Goal: Browse casually

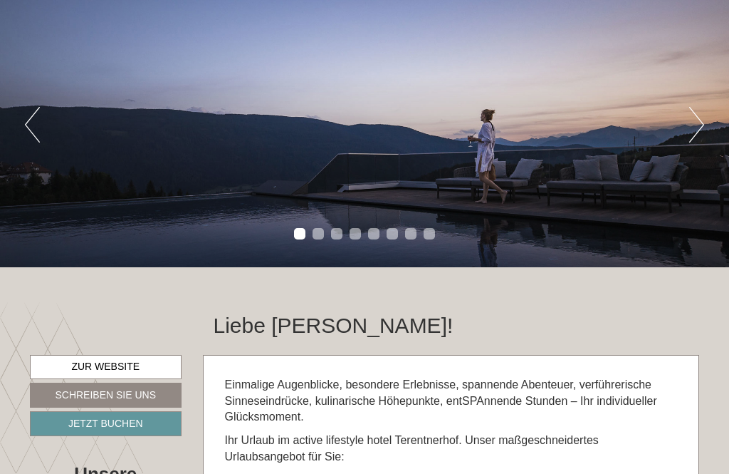
scroll to position [100, 0]
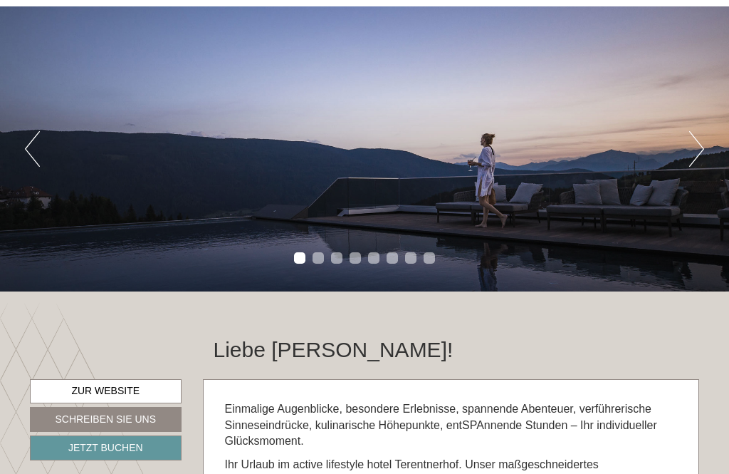
click at [696, 147] on button "Next" at bounding box center [696, 149] width 15 height 36
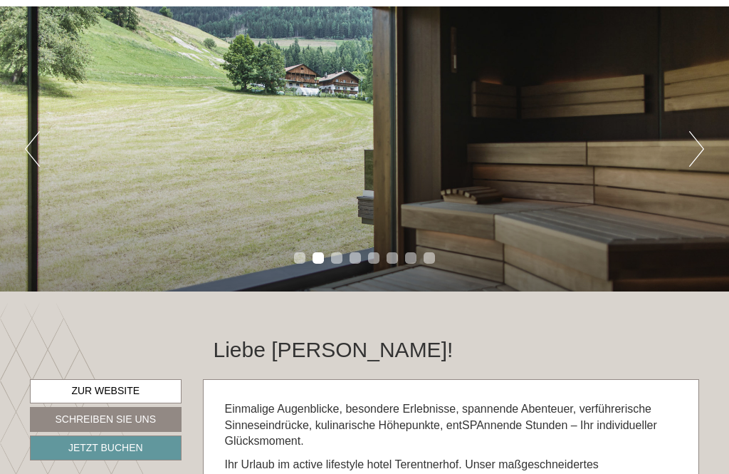
click at [697, 157] on button "Next" at bounding box center [696, 149] width 15 height 36
click at [695, 158] on button "Next" at bounding box center [696, 149] width 15 height 36
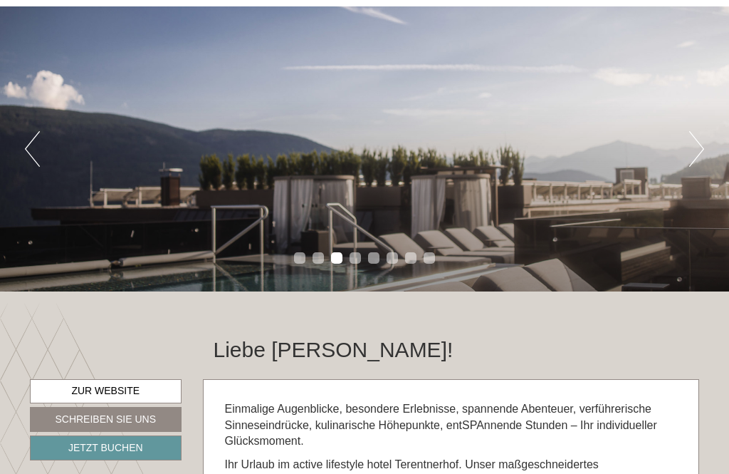
click at [681, 164] on div "Previous Next 1 2 3 4 5 6 7 8" at bounding box center [364, 148] width 729 height 285
click at [684, 170] on div "Previous Next 1 2 3 4 5 6 7 8" at bounding box center [364, 148] width 729 height 285
click at [694, 162] on button "Next" at bounding box center [696, 149] width 15 height 36
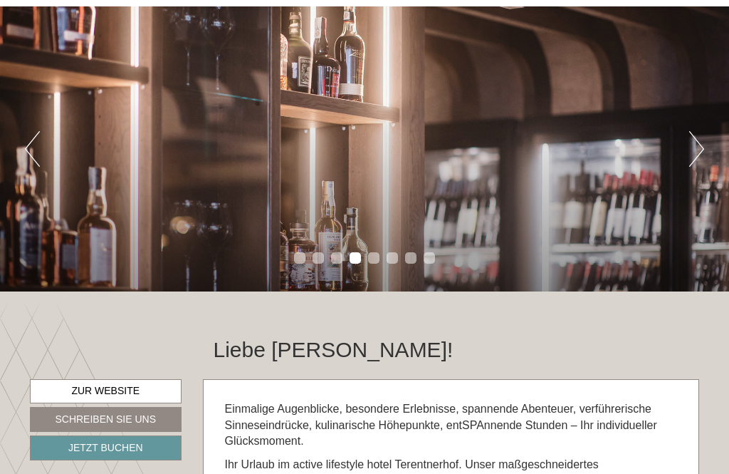
click at [693, 162] on button "Next" at bounding box center [696, 149] width 15 height 36
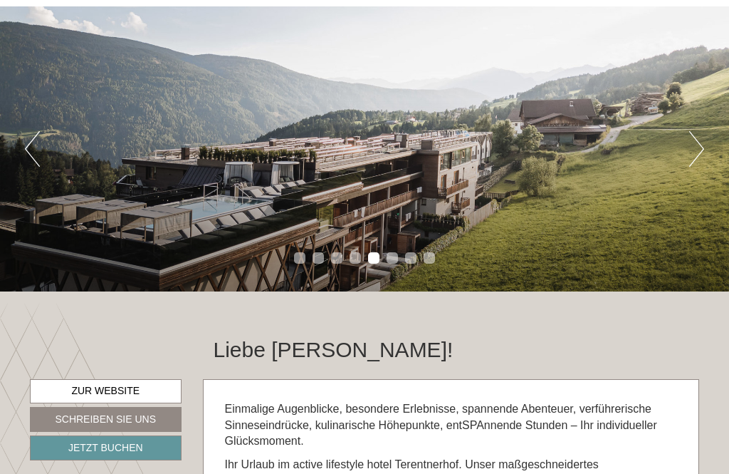
click at [691, 162] on button "Next" at bounding box center [696, 149] width 15 height 36
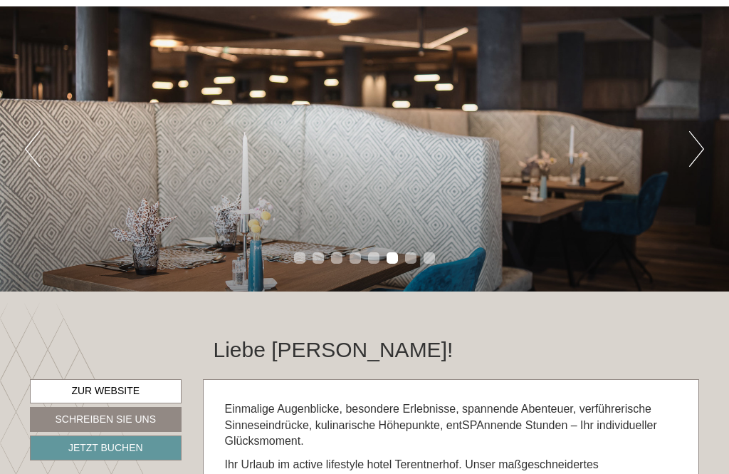
click at [694, 162] on button "Next" at bounding box center [696, 149] width 15 height 36
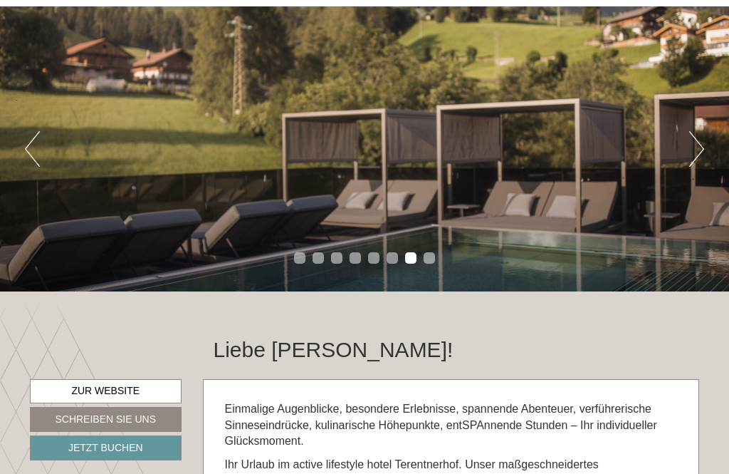
click at [699, 160] on button "Next" at bounding box center [696, 149] width 15 height 36
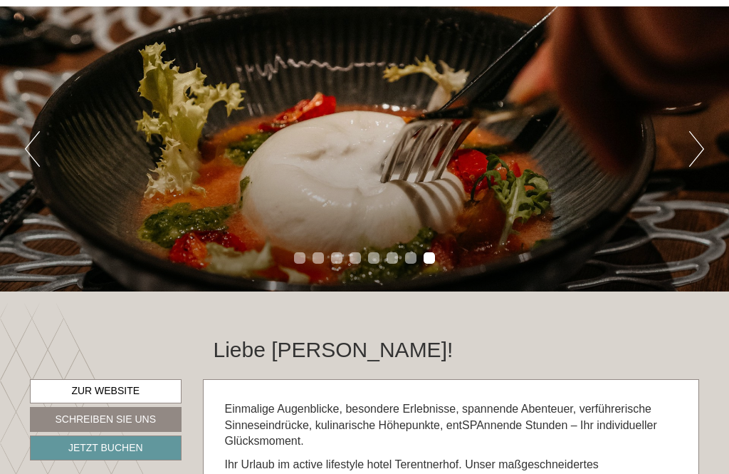
click at [698, 161] on button "Next" at bounding box center [696, 149] width 15 height 36
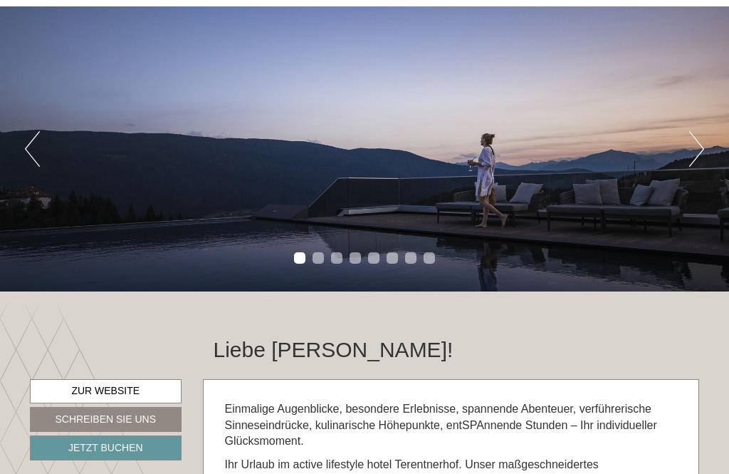
click at [697, 161] on button "Next" at bounding box center [696, 149] width 15 height 36
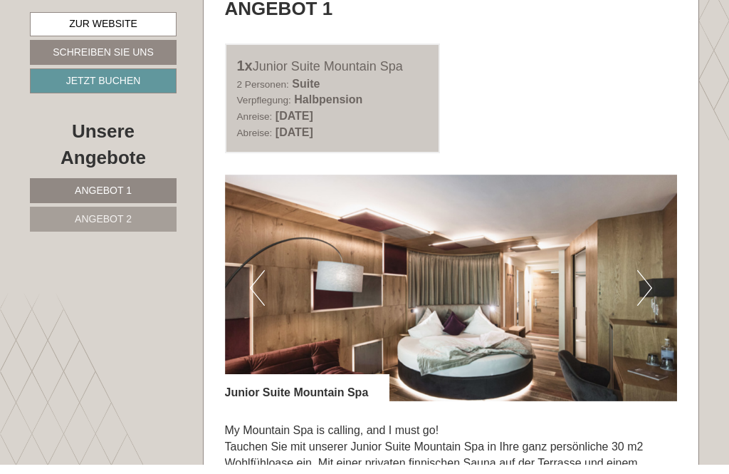
scroll to position [702, 0]
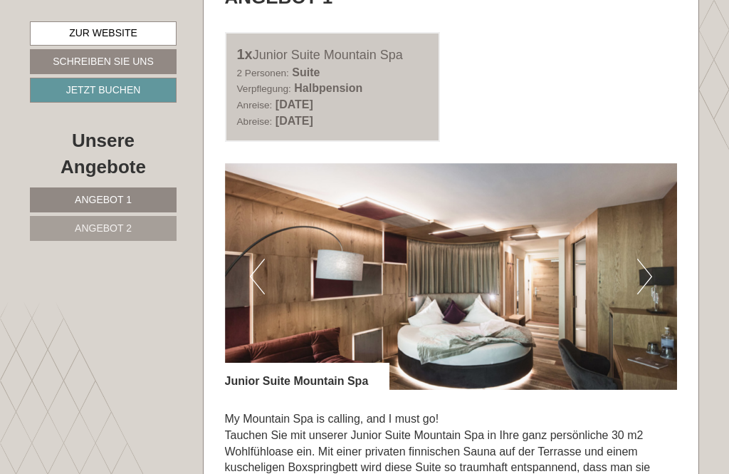
click at [649, 294] on button "Next" at bounding box center [644, 276] width 15 height 36
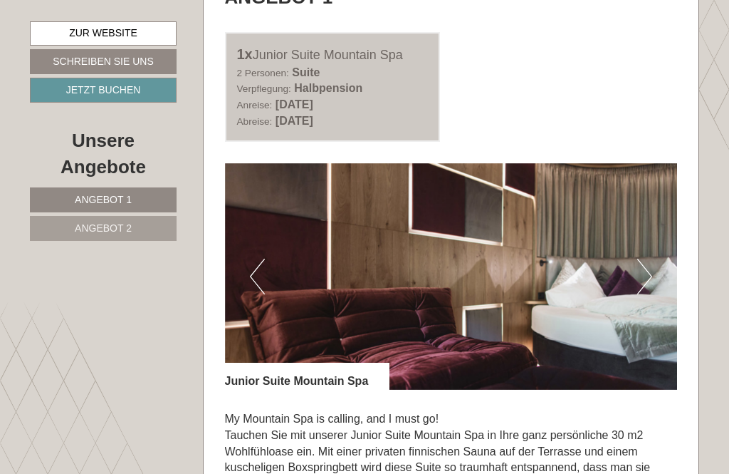
click at [655, 305] on img at bounding box center [451, 276] width 453 height 226
click at [644, 294] on button "Next" at bounding box center [644, 276] width 15 height 36
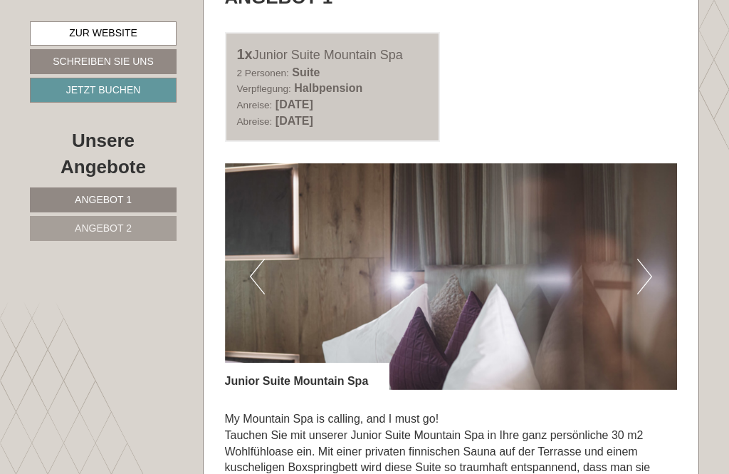
click at [641, 294] on button "Next" at bounding box center [644, 276] width 15 height 36
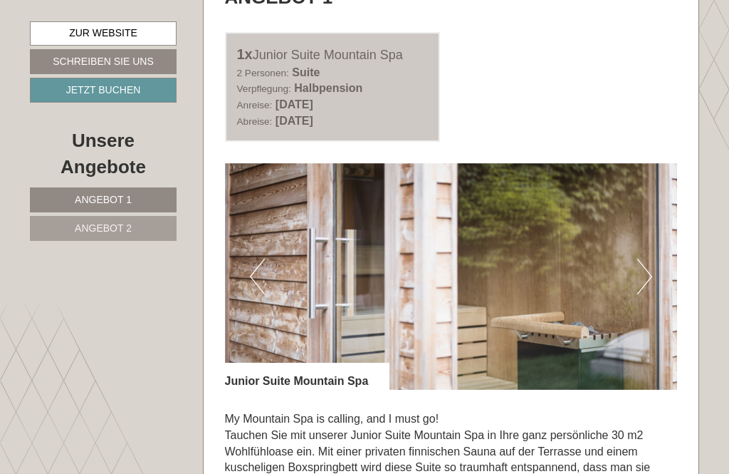
click at [649, 294] on button "Next" at bounding box center [644, 276] width 15 height 36
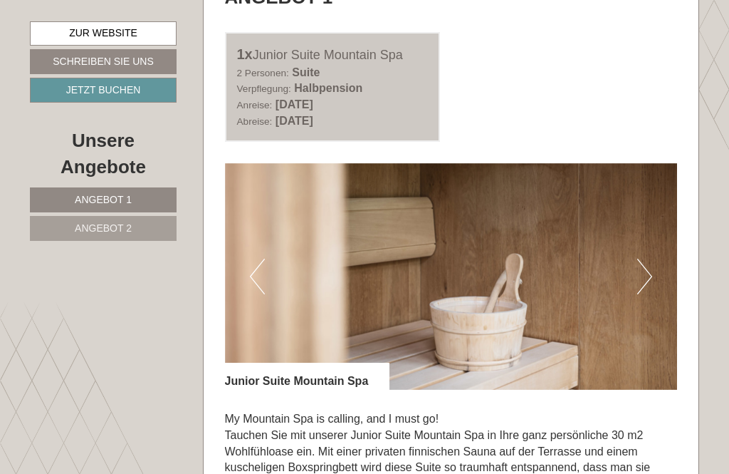
click at [646, 294] on button "Next" at bounding box center [644, 276] width 15 height 36
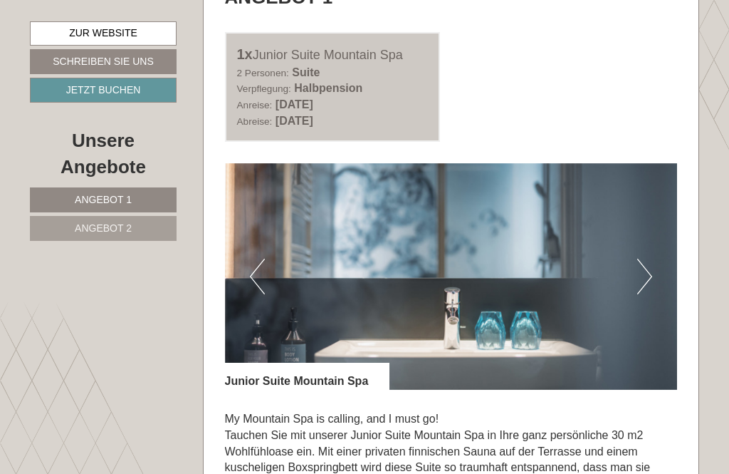
click at [648, 294] on button "Next" at bounding box center [644, 276] width 15 height 36
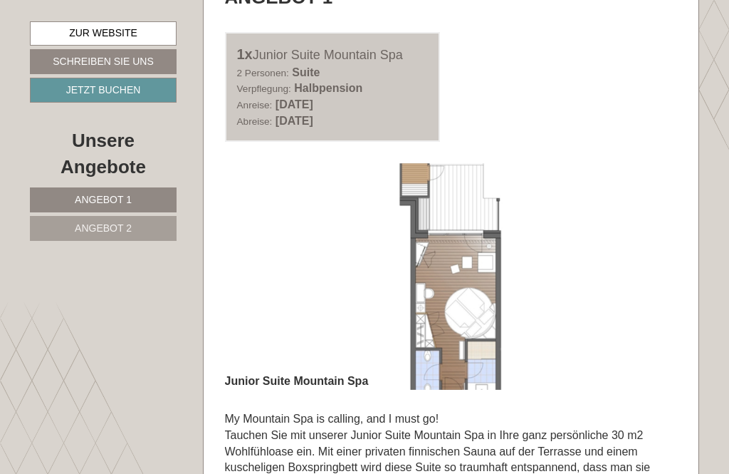
click at [649, 294] on button "Next" at bounding box center [644, 276] width 15 height 36
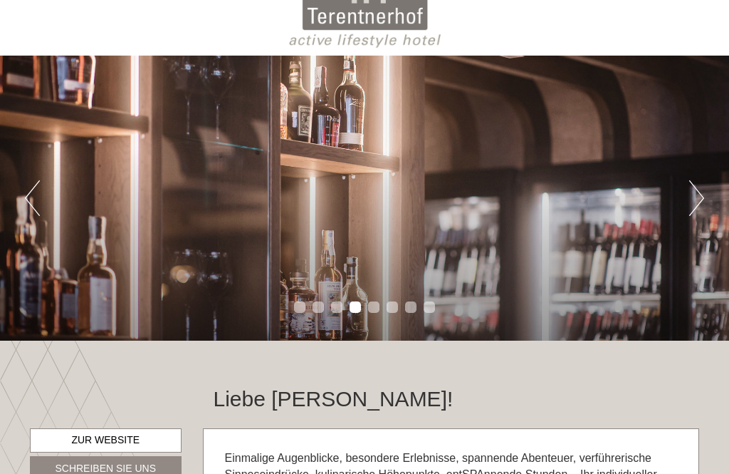
scroll to position [0, 0]
